Goal: Task Accomplishment & Management: Manage account settings

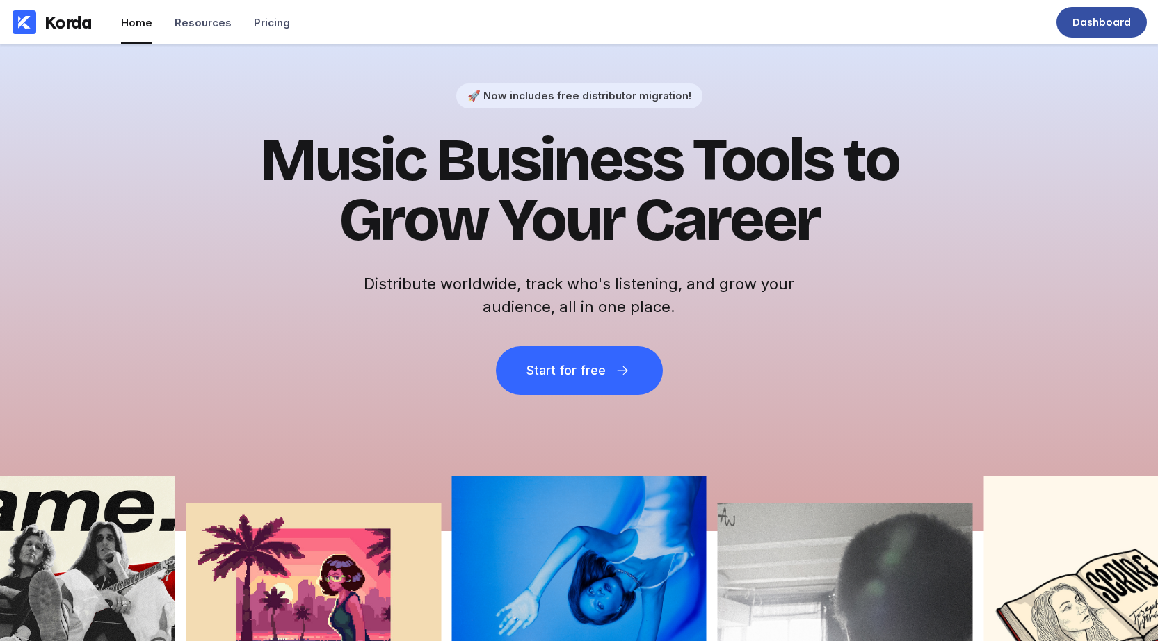
click at [1128, 15] on div "Dashboard" at bounding box center [1102, 22] width 58 height 14
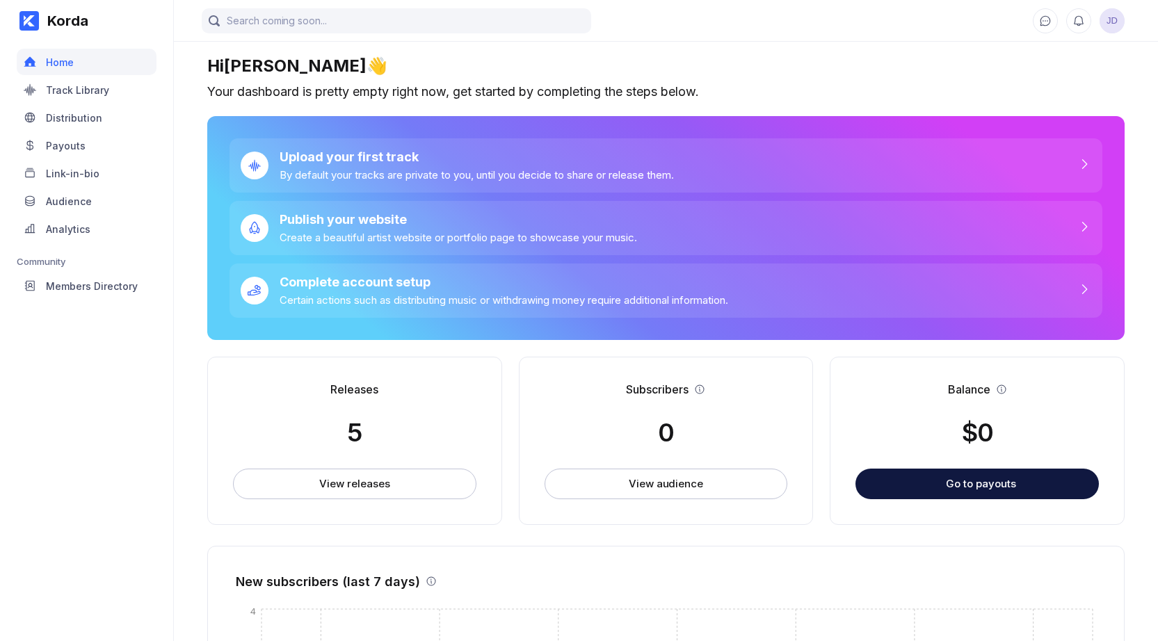
scroll to position [262, 0]
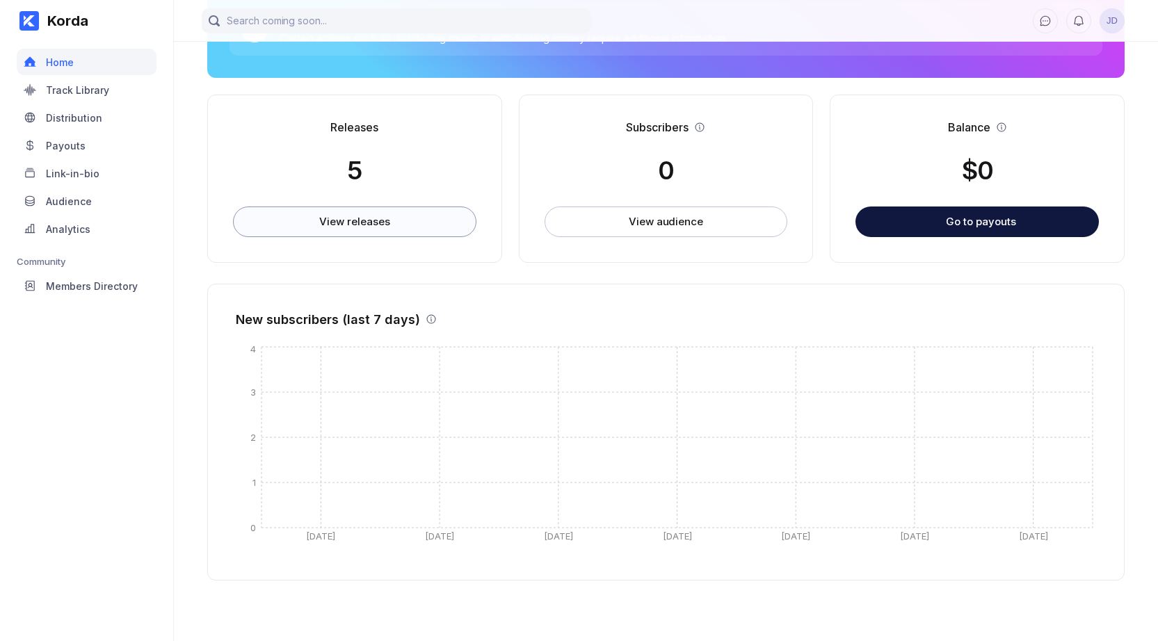
click at [310, 216] on button "View releases" at bounding box center [354, 222] width 243 height 31
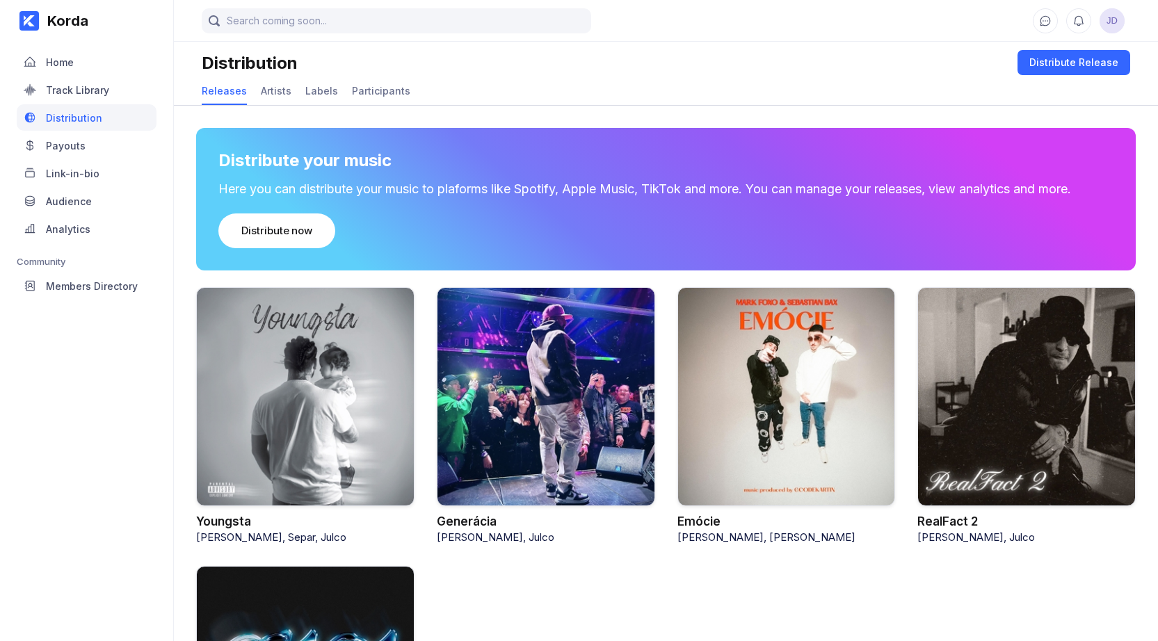
scroll to position [210, 0]
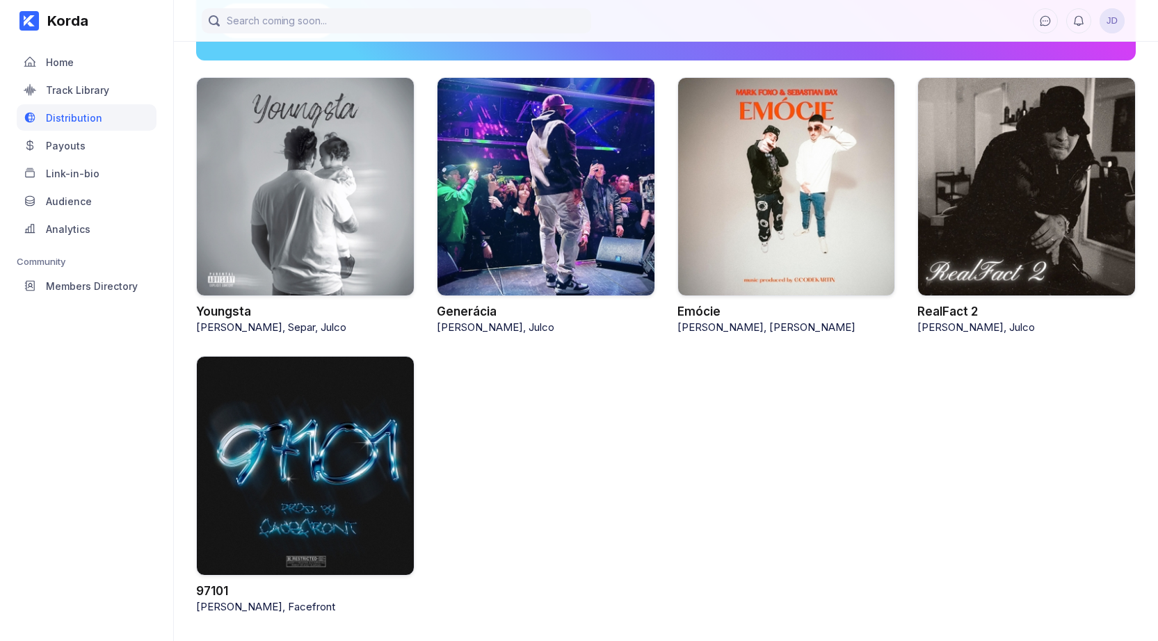
click at [954, 211] on div at bounding box center [1027, 187] width 218 height 220
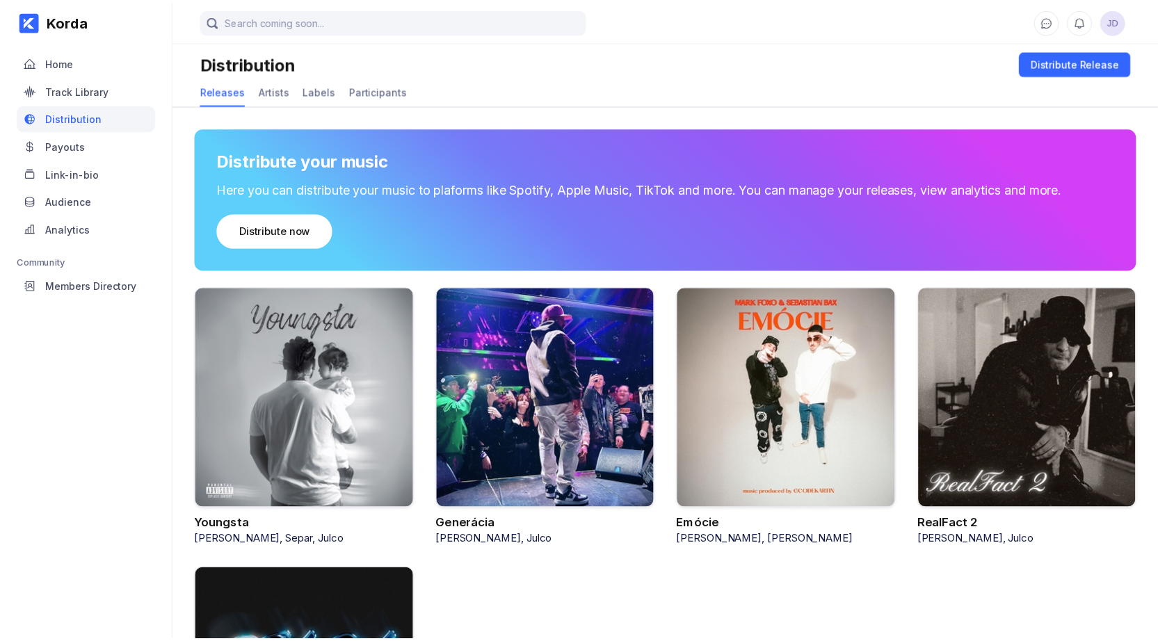
scroll to position [210, 0]
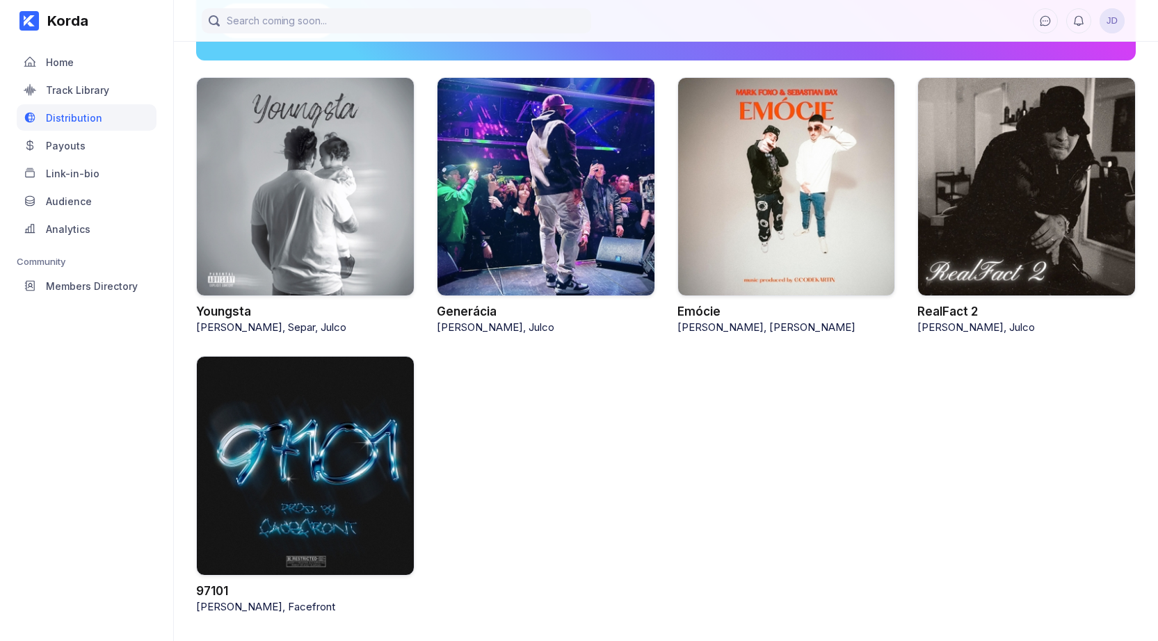
click at [790, 207] on div at bounding box center [787, 187] width 218 height 220
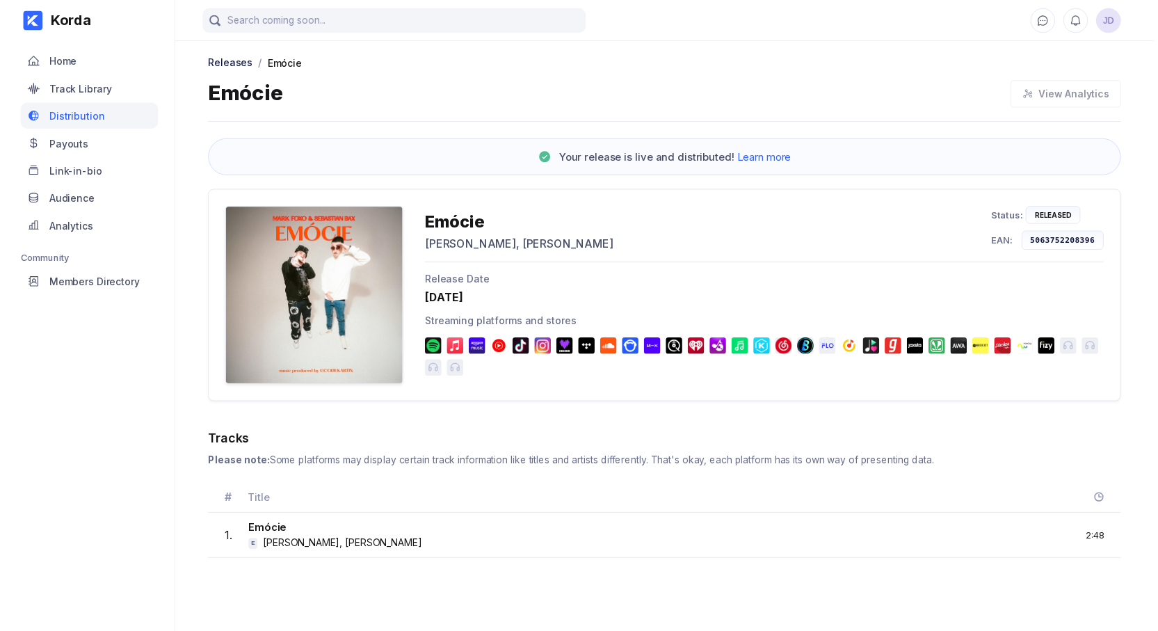
scroll to position [210, 0]
